Goal: Information Seeking & Learning: Learn about a topic

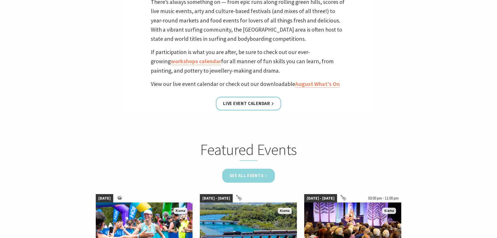
scroll to position [209, 0]
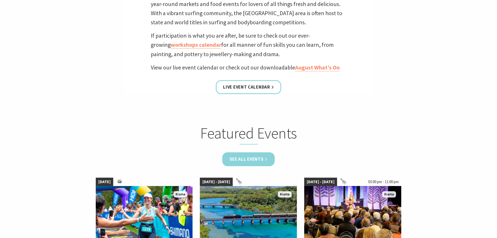
click at [256, 160] on link "See all Events" at bounding box center [248, 159] width 53 height 14
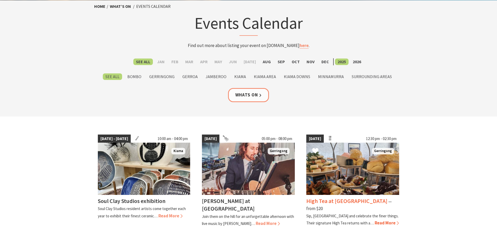
scroll to position [78, 0]
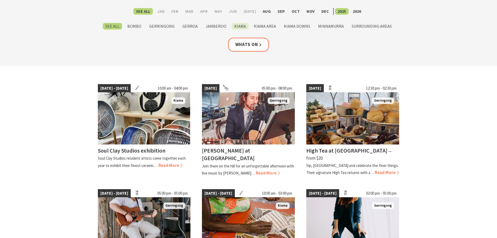
click at [243, 23] on label "Kiama" at bounding box center [240, 26] width 17 height 7
click at [0, 0] on input "Kiama" at bounding box center [0, 0] width 0 height 0
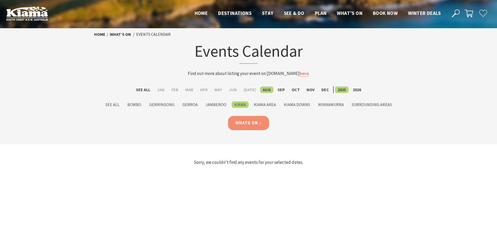
click at [252, 123] on link "Whats On" at bounding box center [248, 123] width 41 height 14
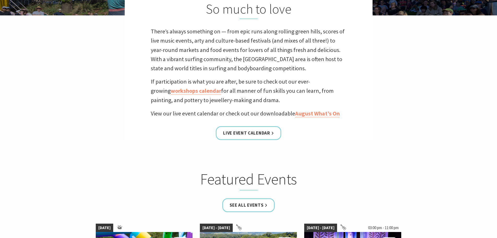
scroll to position [157, 0]
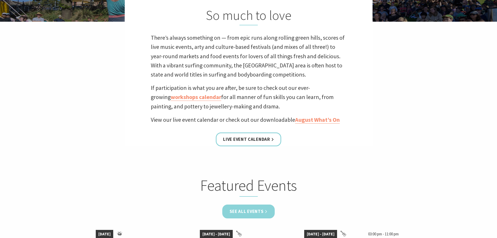
click at [255, 213] on link "See all Events" at bounding box center [248, 211] width 53 height 14
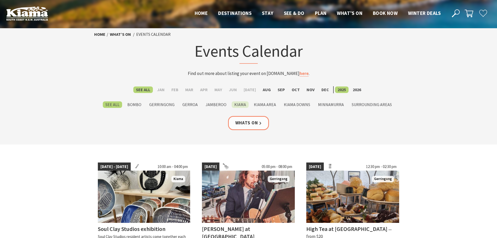
click at [240, 105] on label "Kiama" at bounding box center [240, 104] width 17 height 7
click at [0, 0] on input "Kiama" at bounding box center [0, 0] width 0 height 0
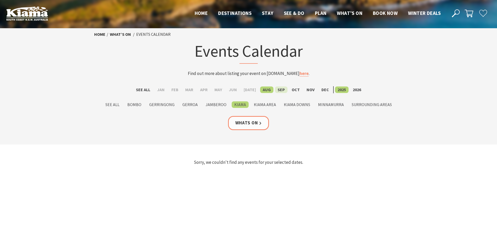
click at [280, 90] on label "Sep" at bounding box center [281, 89] width 13 height 7
click at [0, 0] on input "Sep" at bounding box center [0, 0] width 0 height 0
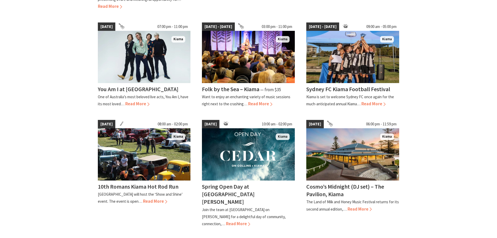
scroll to position [261, 0]
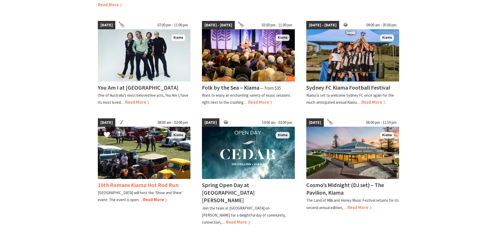
click at [151, 200] on span "Read More" at bounding box center [155, 200] width 24 height 6
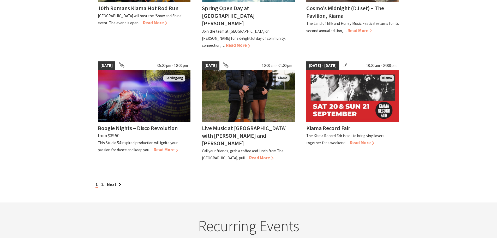
scroll to position [470, 0]
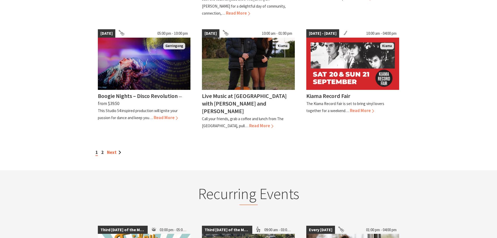
click at [113, 149] on link "Next" at bounding box center [114, 152] width 14 height 6
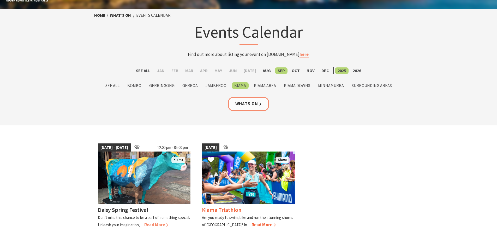
scroll to position [52, 0]
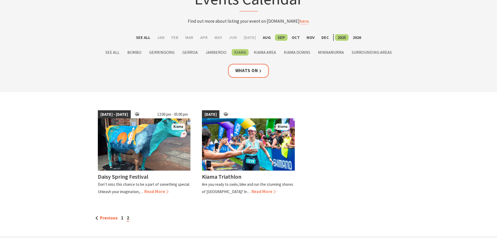
click at [110, 217] on link "Previous" at bounding box center [107, 218] width 22 height 6
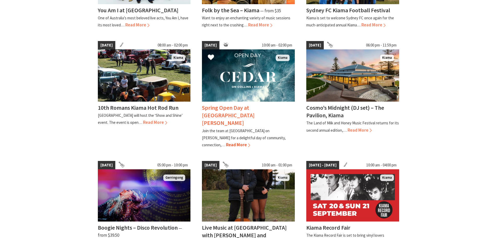
scroll to position [339, 0]
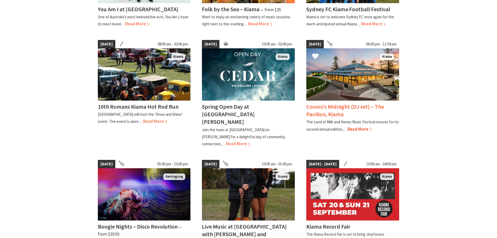
click at [355, 106] on h4 "Cosmo’s Midnight (DJ set) – The Pavilion, Kiama" at bounding box center [345, 110] width 78 height 15
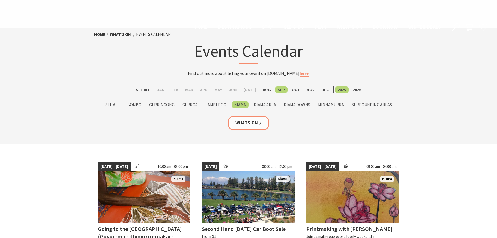
scroll to position [339, 0]
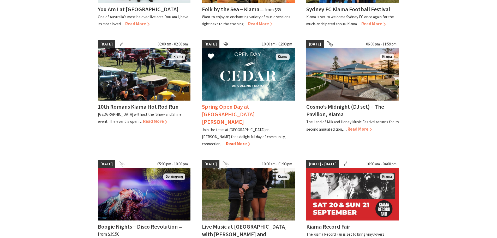
click at [263, 85] on img at bounding box center [248, 74] width 93 height 52
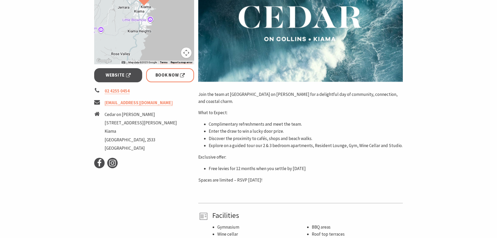
scroll to position [183, 0]
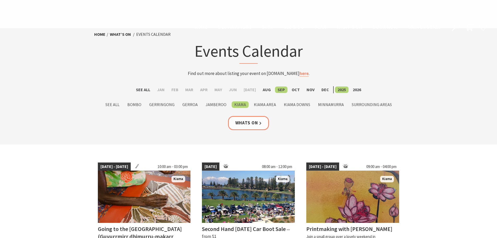
scroll to position [339, 0]
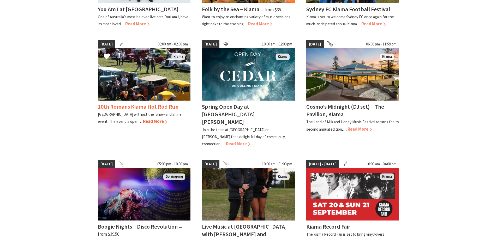
click at [154, 106] on h4 "10th Romans Kiama Hot Rod Run" at bounding box center [138, 106] width 81 height 7
